Goal: Information Seeking & Learning: Learn about a topic

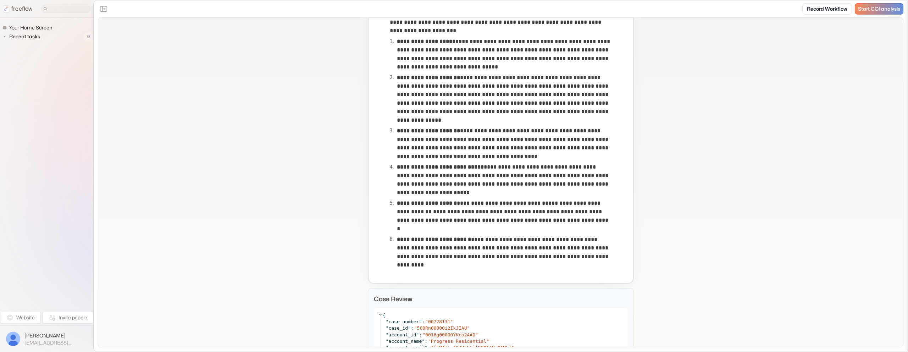
scroll to position [238, 0]
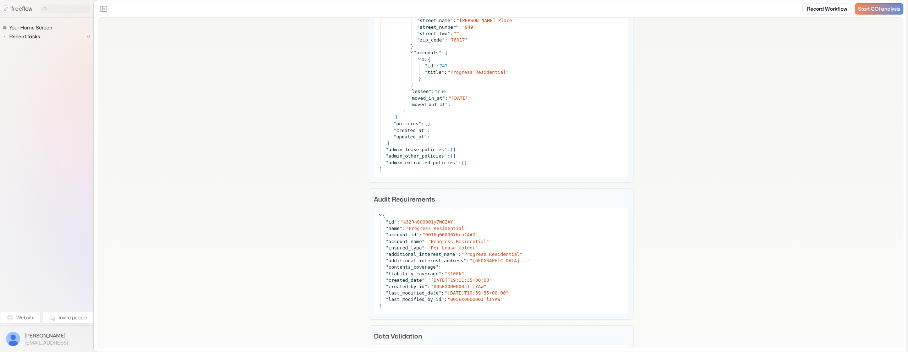
scroll to position [2055, 0]
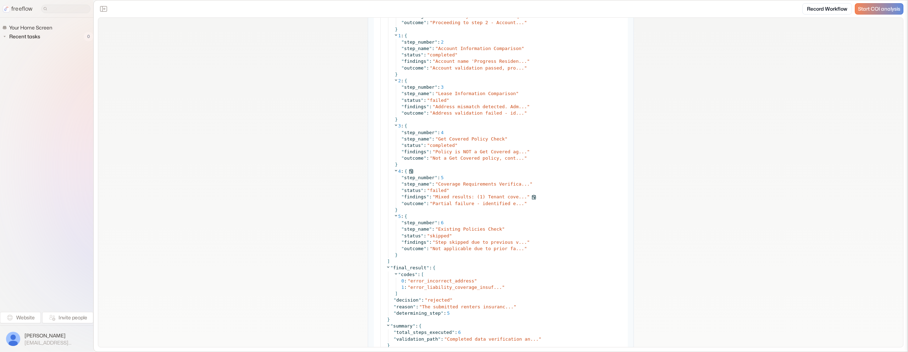
scroll to position [3797, 0]
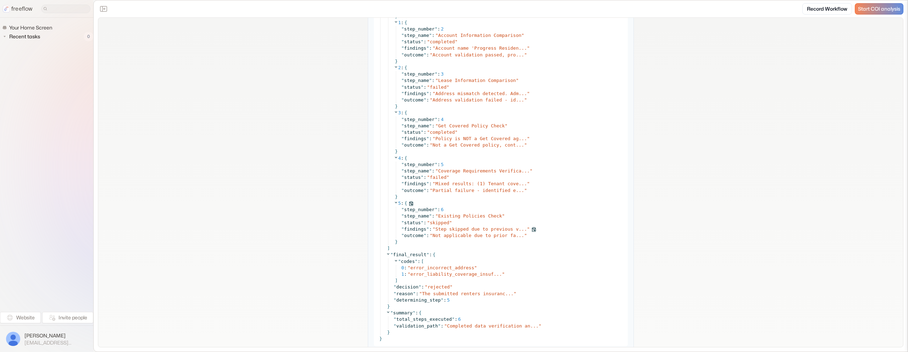
click at [483, 230] on span "Step skipped due to previous v..." at bounding box center [481, 228] width 92 height 5
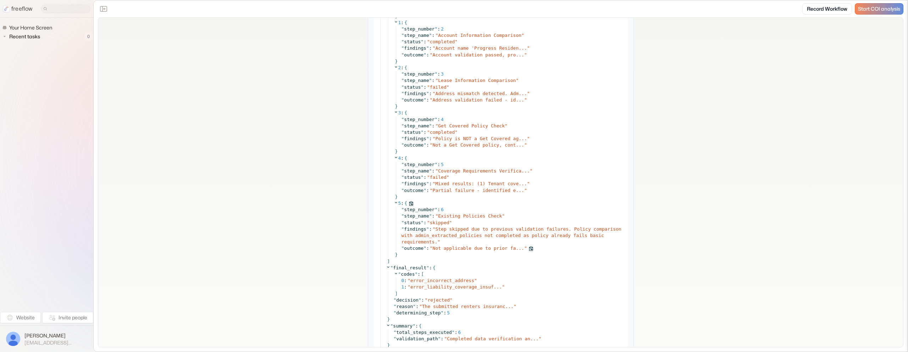
click at [481, 249] on span "Not applicable due to prior fa..." at bounding box center [479, 248] width 92 height 5
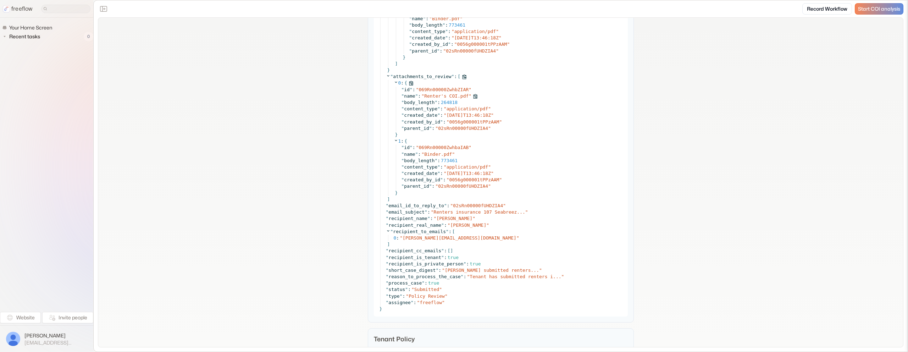
scroll to position [961, 0]
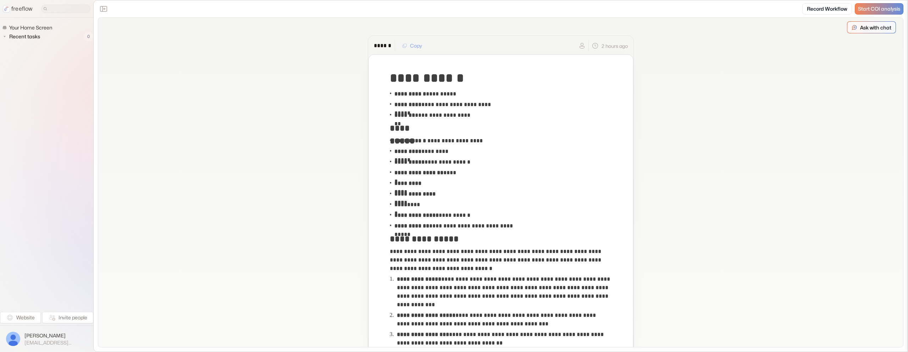
click at [858, 29] on div "Ask with chat" at bounding box center [872, 27] width 48 height 11
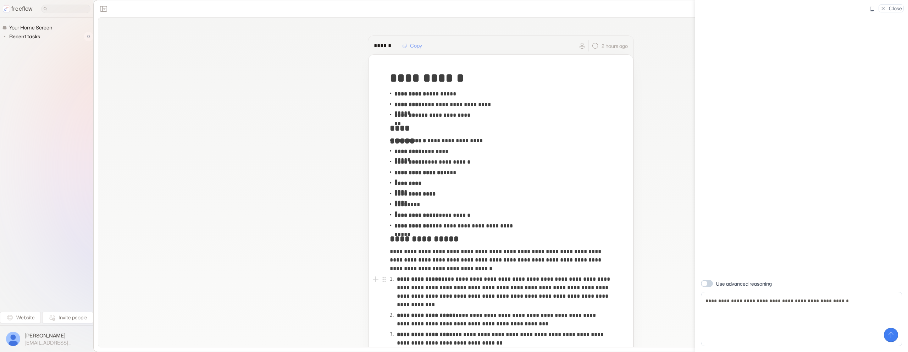
type textarea "**********"
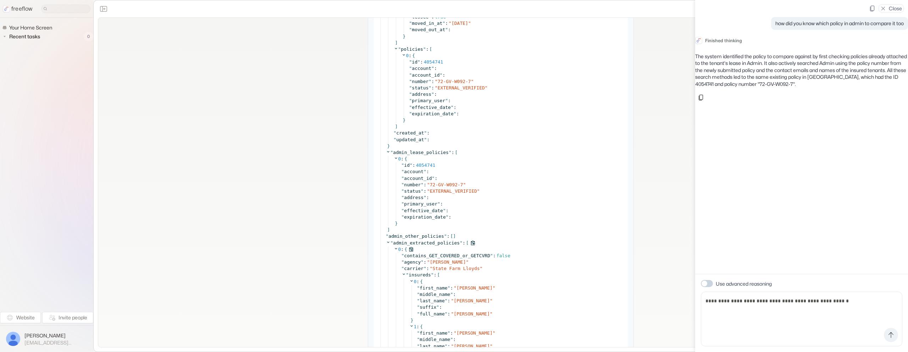
scroll to position [2633, 0]
click at [777, 304] on textarea "**********" at bounding box center [802, 319] width 202 height 55
type textarea "**********"
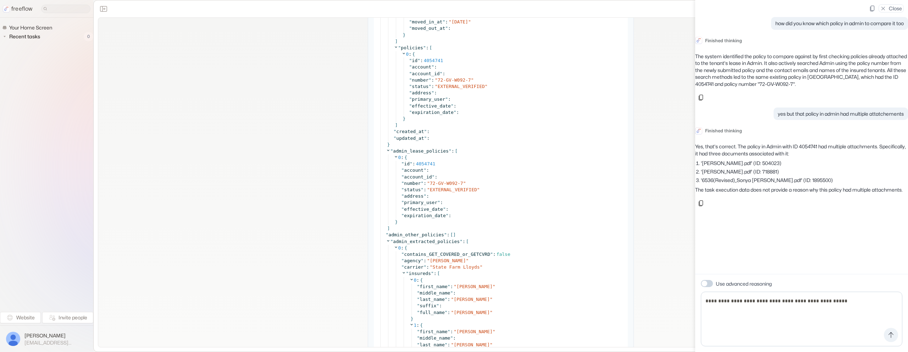
click at [760, 302] on textarea "**********" at bounding box center [802, 319] width 202 height 55
type textarea "**********"
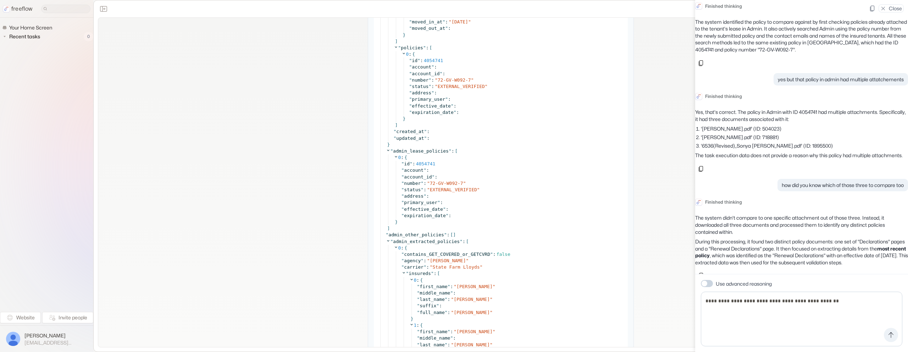
scroll to position [66, 0]
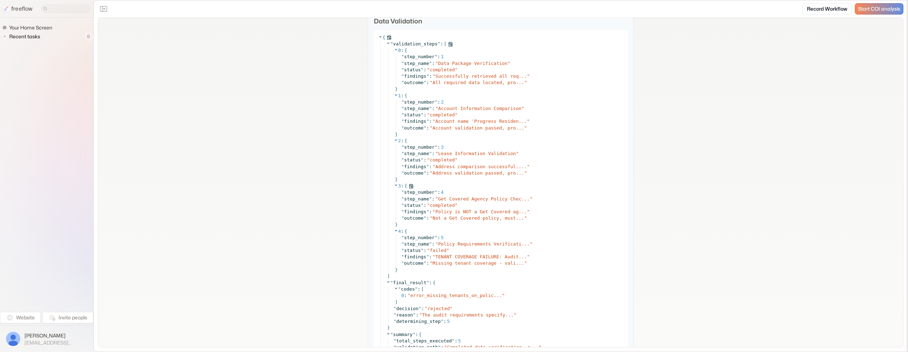
scroll to position [2308, 0]
click at [473, 259] on div "" findings " : " TENANT COVERAGE FAILURE: Audit... "" at bounding box center [513, 256] width 222 height 6
click at [476, 243] on span "Policy Requirements Verificati..." at bounding box center [484, 243] width 92 height 5
click at [475, 258] on span "TENANT COVERAGE FAILURE: Audit..." at bounding box center [481, 255] width 92 height 5
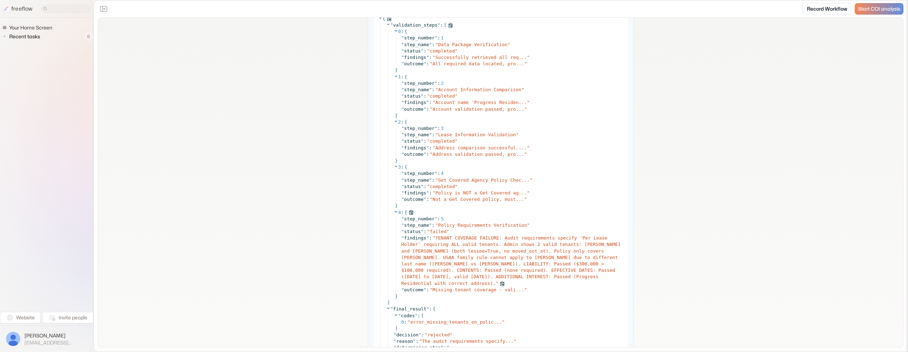
scroll to position [2326, 0]
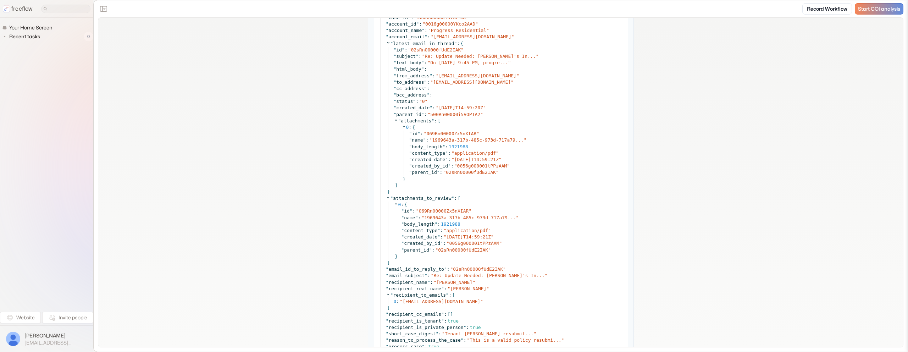
scroll to position [658, 0]
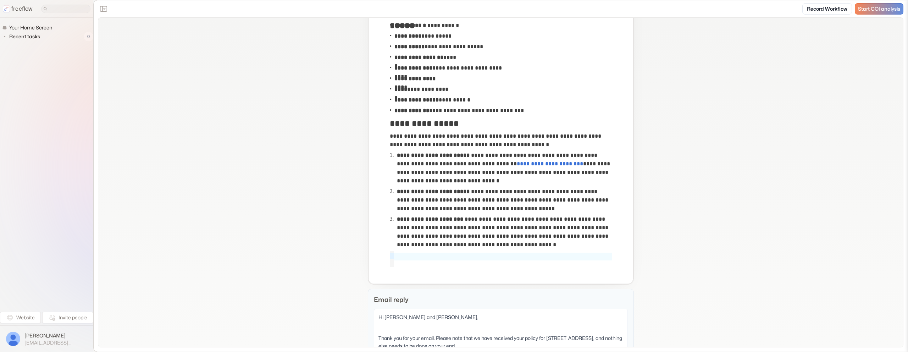
scroll to position [117, 0]
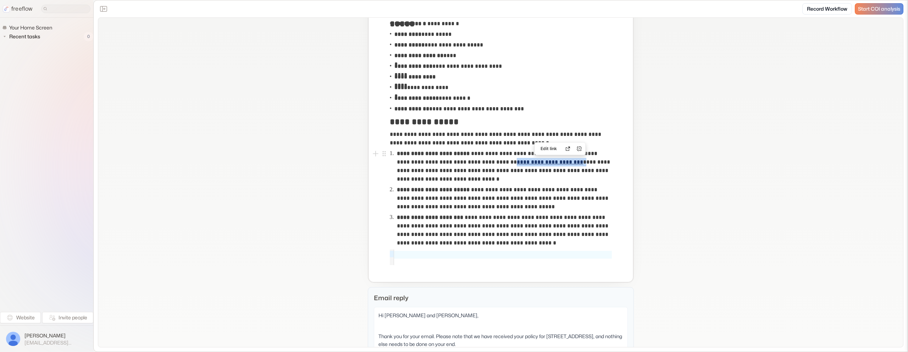
copy p "**********"
drag, startPoint x: 604, startPoint y: 162, endPoint x: 534, endPoint y: 162, distance: 69.9
click at [534, 162] on p "**********" at bounding box center [504, 166] width 215 height 34
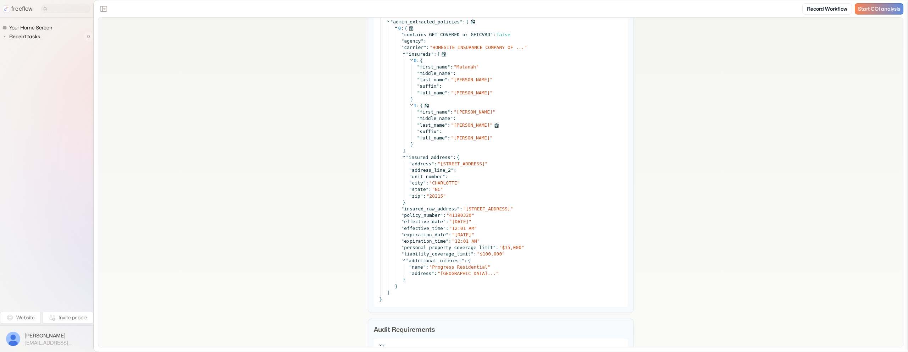
scroll to position [3068, 0]
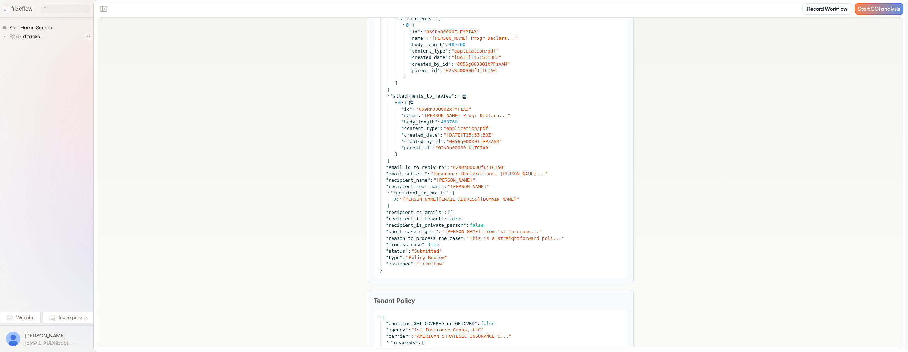
scroll to position [777, 0]
copy div "" recipient_is_tenant " : false"
copy div "recipient_is_tenant " : false"
drag, startPoint x: 463, startPoint y: 218, endPoint x: 388, endPoint y: 220, distance: 74.5
click at [388, 220] on div "" recipient_is_tenant " : false" at bounding box center [505, 218] width 238 height 6
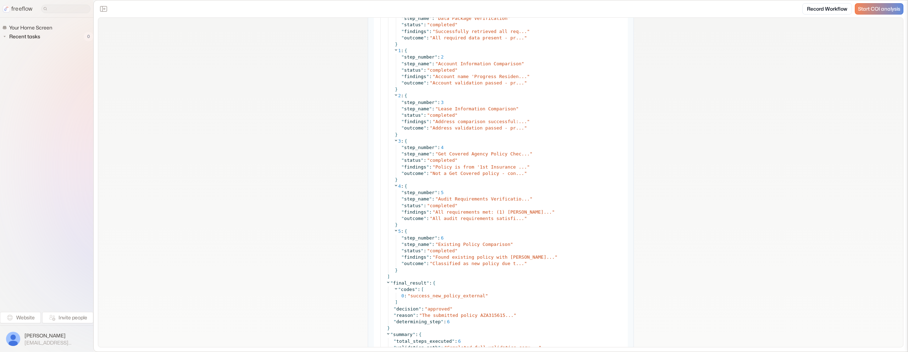
scroll to position [3637, 0]
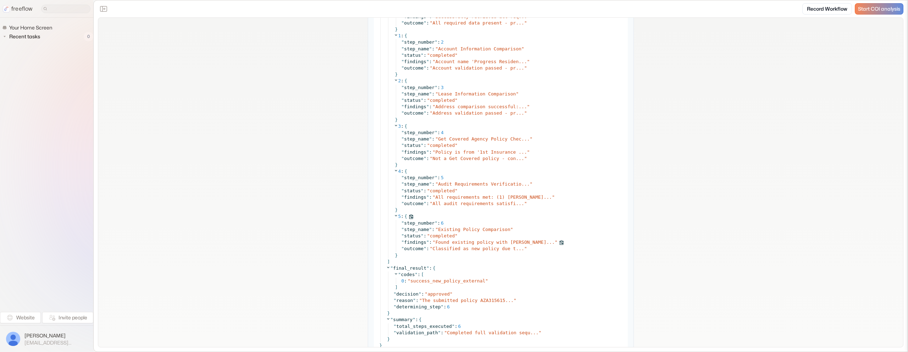
click at [464, 241] on span "Found existing policy with sam..." at bounding box center [495, 241] width 120 height 5
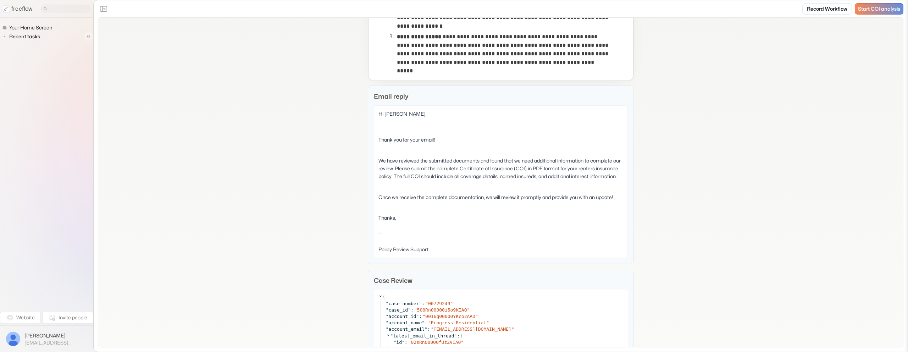
scroll to position [363, 0]
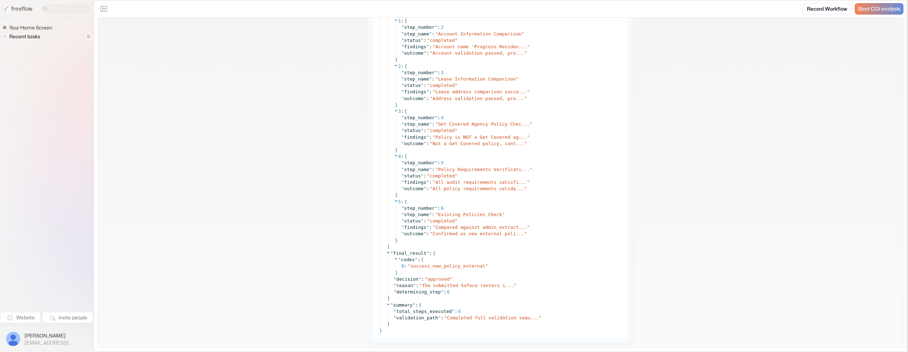
scroll to position [3076, 0]
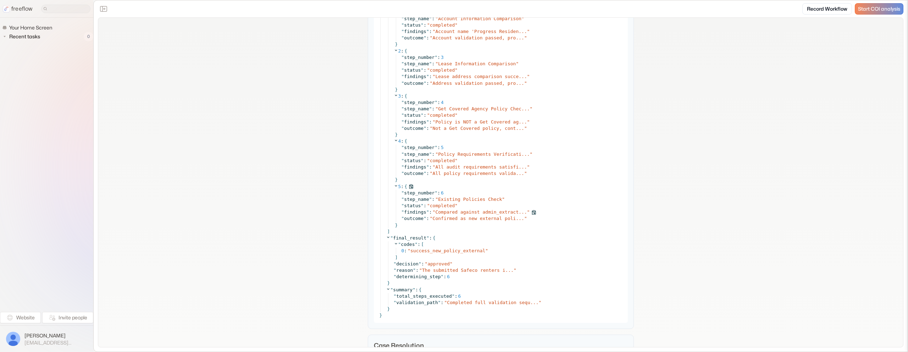
click at [472, 210] on span "Compared against admin_extract..." at bounding box center [481, 211] width 92 height 5
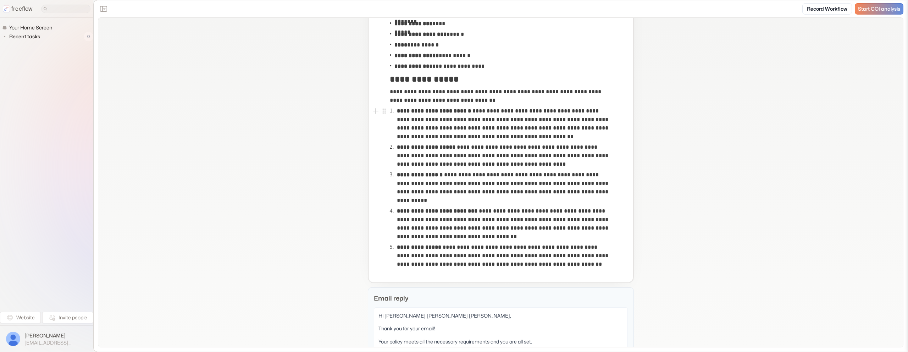
scroll to position [161, 0]
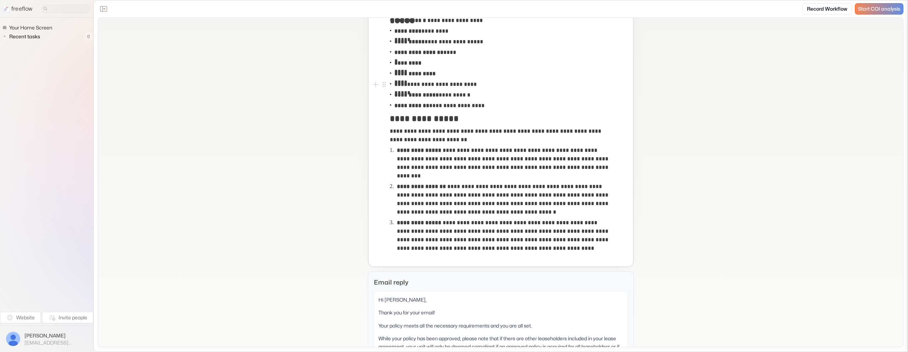
scroll to position [119, 0]
